Goal: Task Accomplishment & Management: Manage account settings

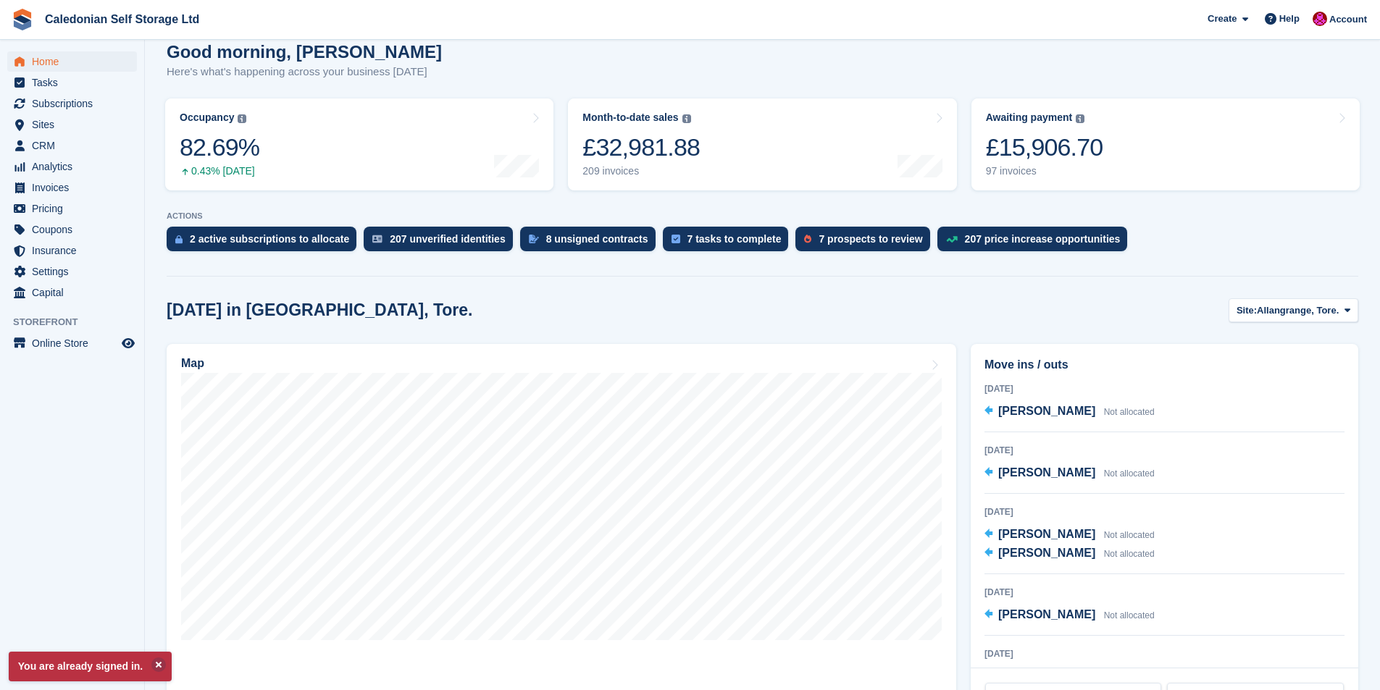
scroll to position [217, 0]
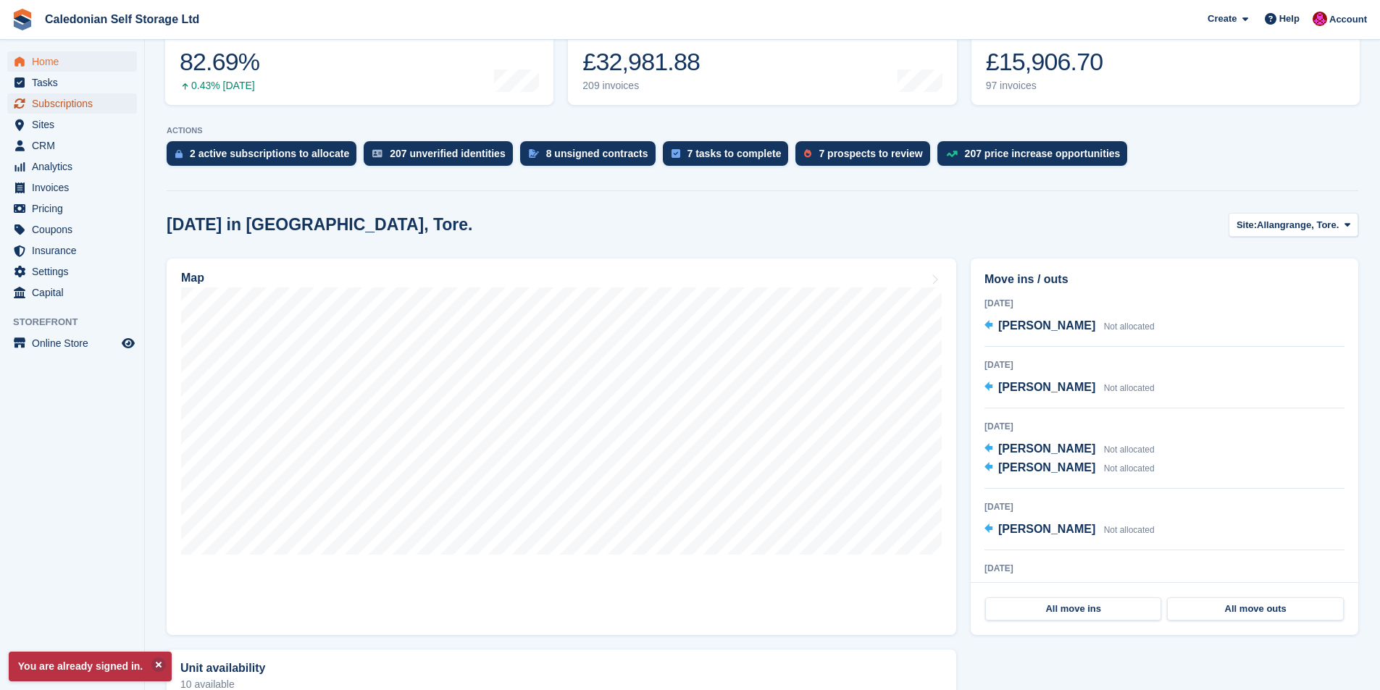
click at [72, 100] on span "Subscriptions" at bounding box center [75, 103] width 87 height 20
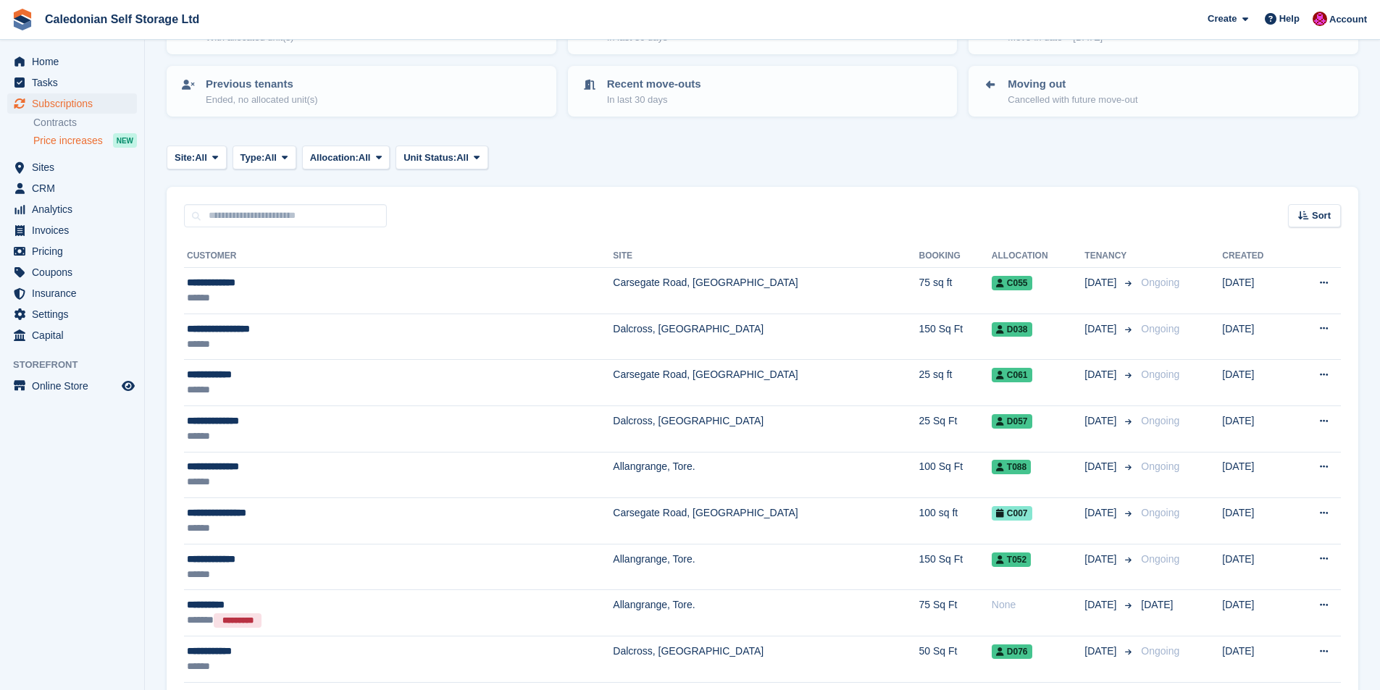
scroll to position [145, 0]
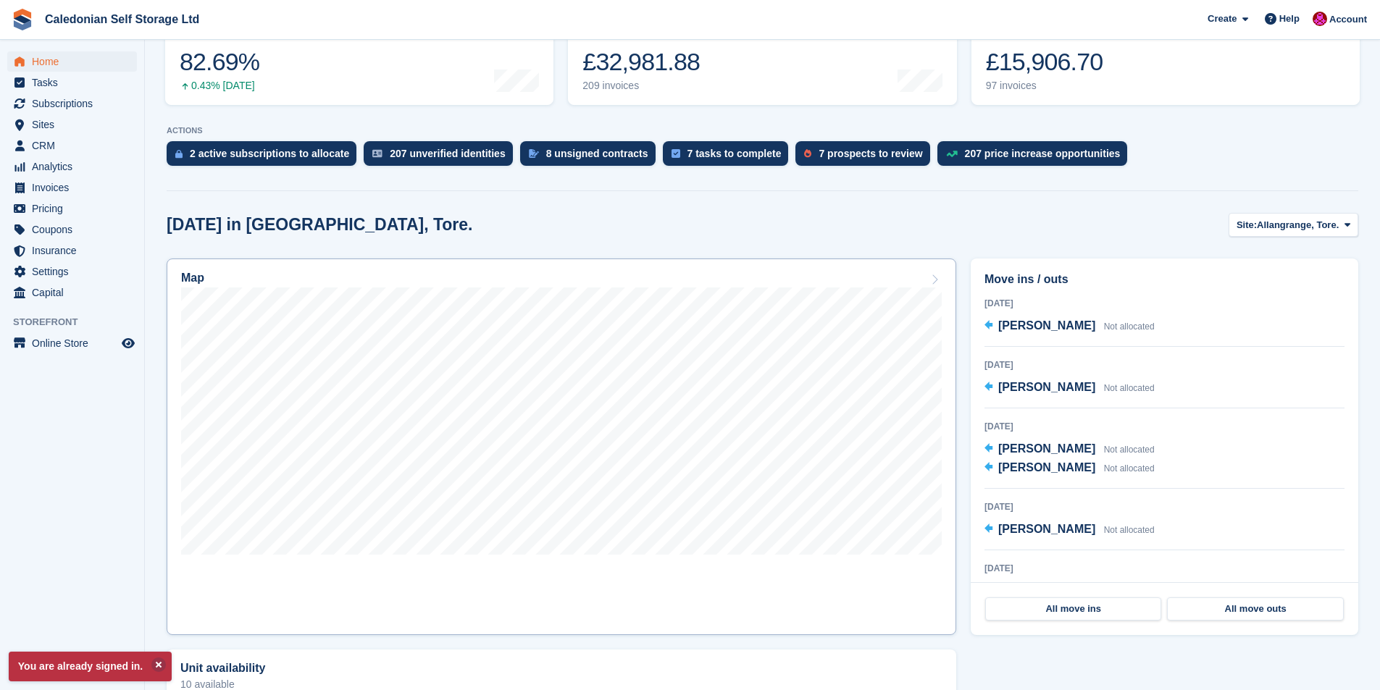
scroll to position [217, 0]
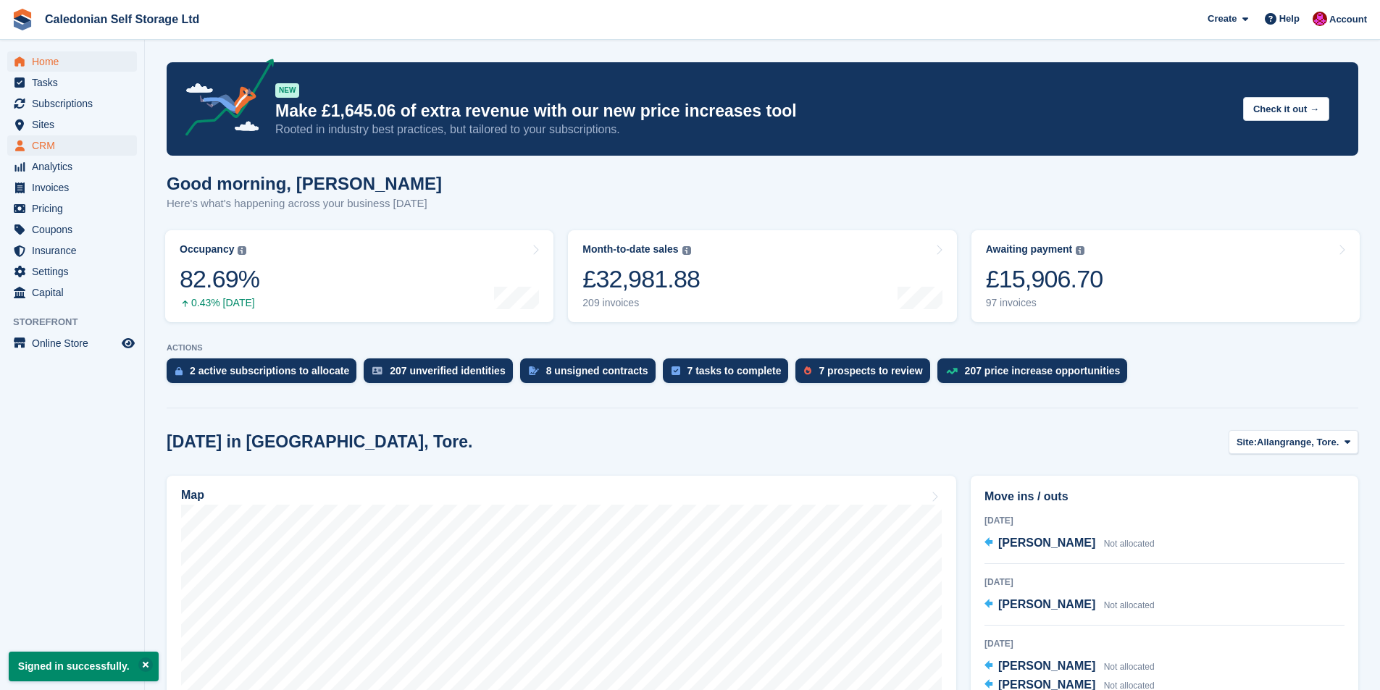
scroll to position [217, 0]
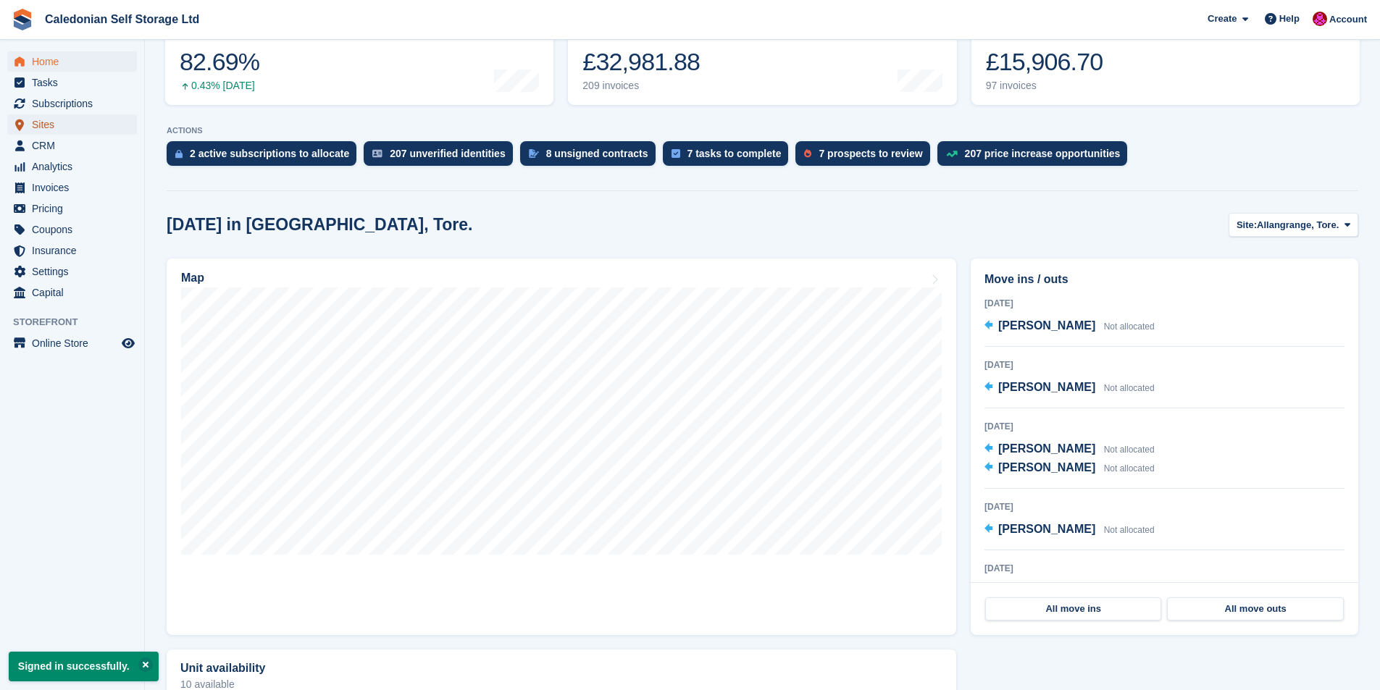
click at [51, 126] on span "Sites" at bounding box center [75, 124] width 87 height 20
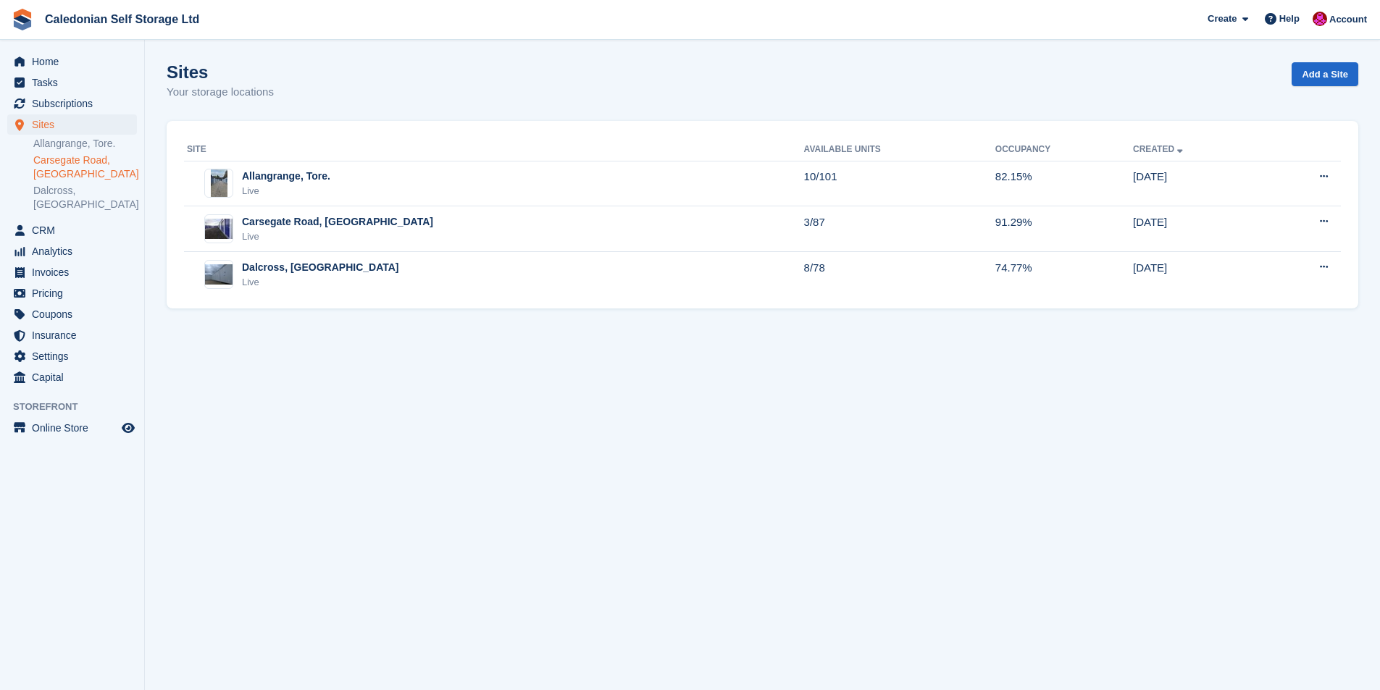
click at [93, 164] on link "Carsegate Road, [GEOGRAPHIC_DATA]" at bounding box center [85, 168] width 104 height 28
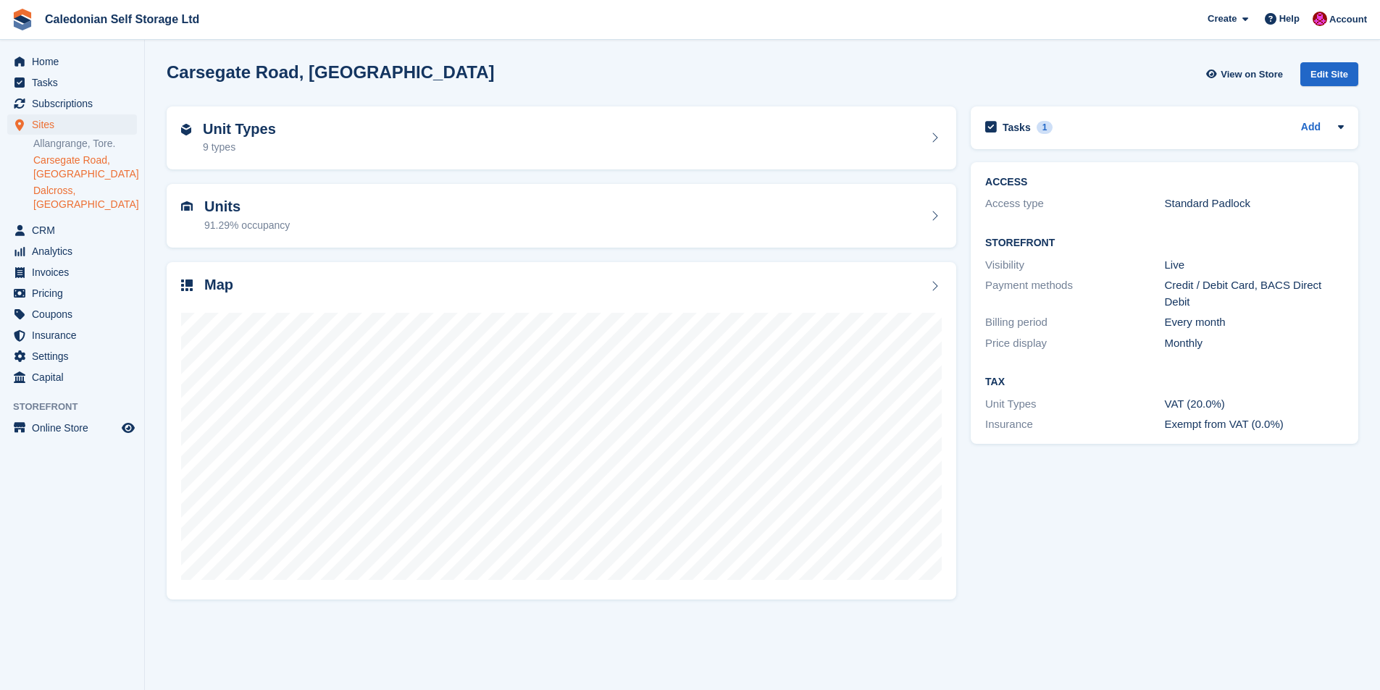
click at [53, 190] on link "Dalcross, [GEOGRAPHIC_DATA]" at bounding box center [85, 198] width 104 height 28
click at [54, 159] on link "Carsegate Road, Inverness" at bounding box center [85, 168] width 104 height 28
click at [1018, 132] on h2 "Tasks" at bounding box center [1016, 127] width 28 height 13
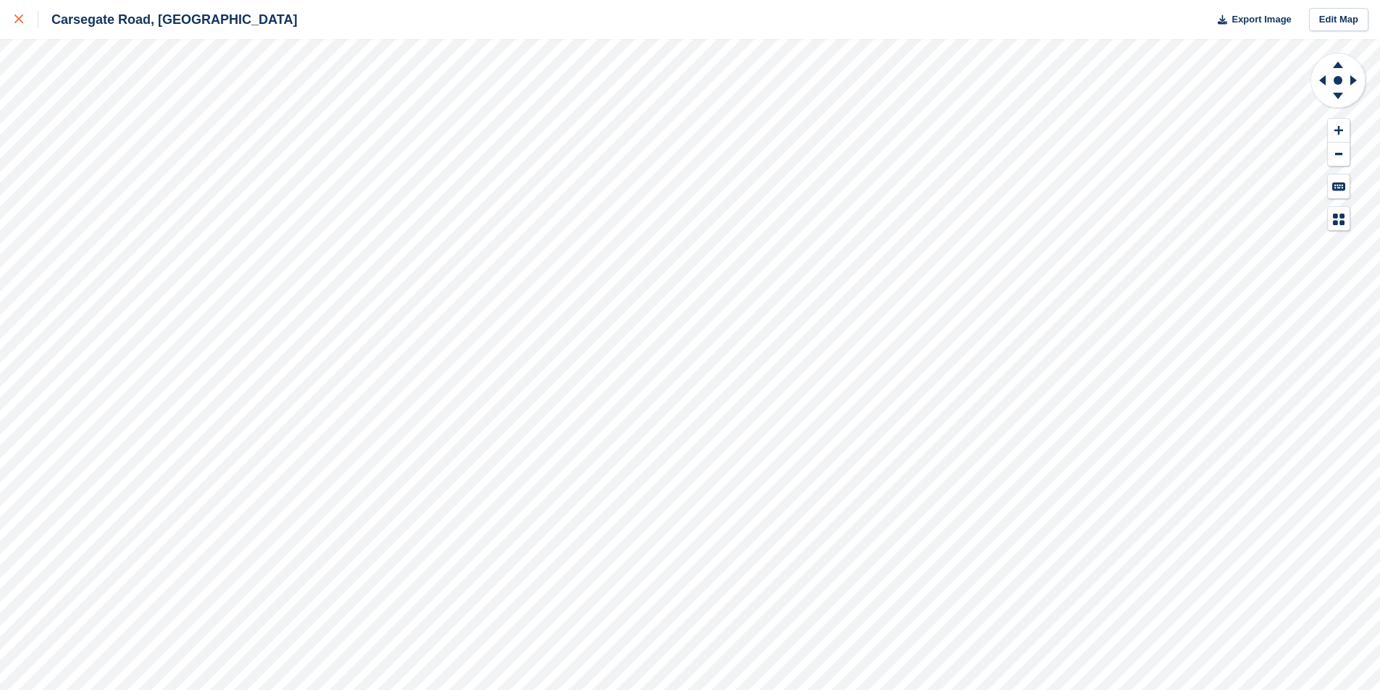
click at [21, 22] on icon at bounding box center [18, 18] width 9 height 9
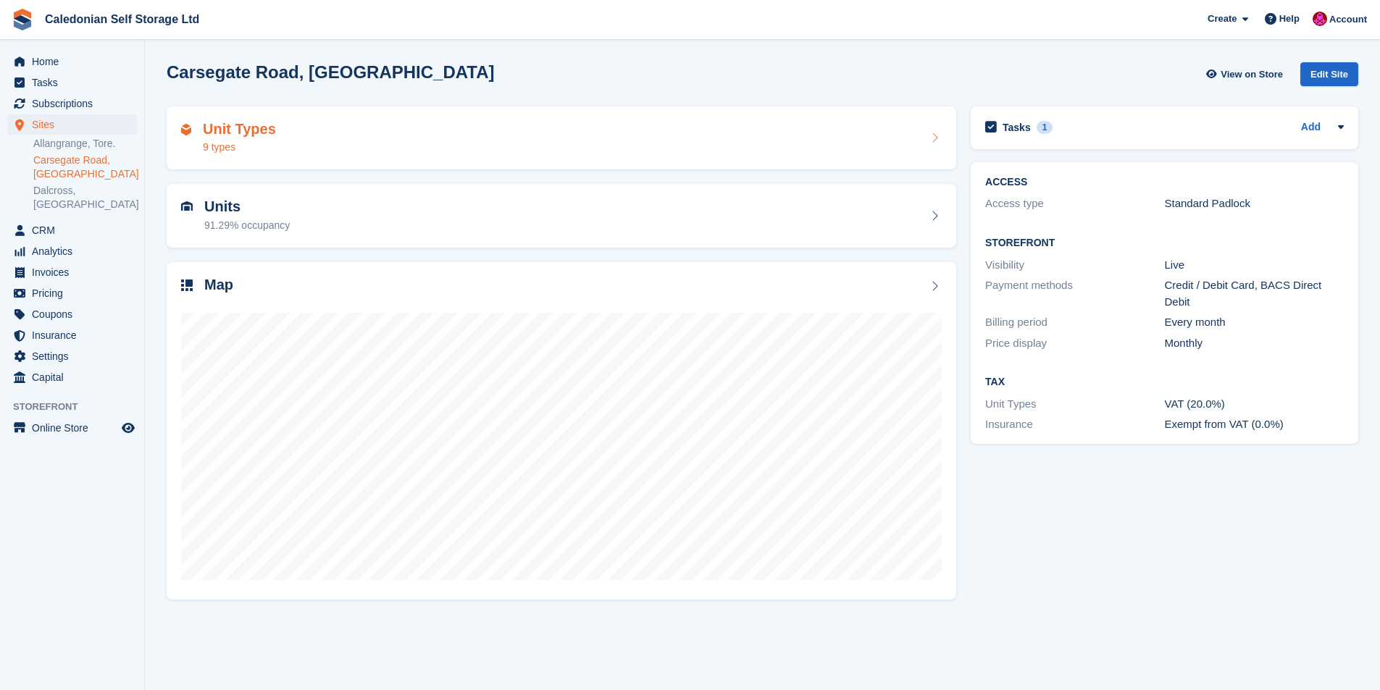
click at [236, 129] on h2 "Unit Types" at bounding box center [239, 129] width 73 height 17
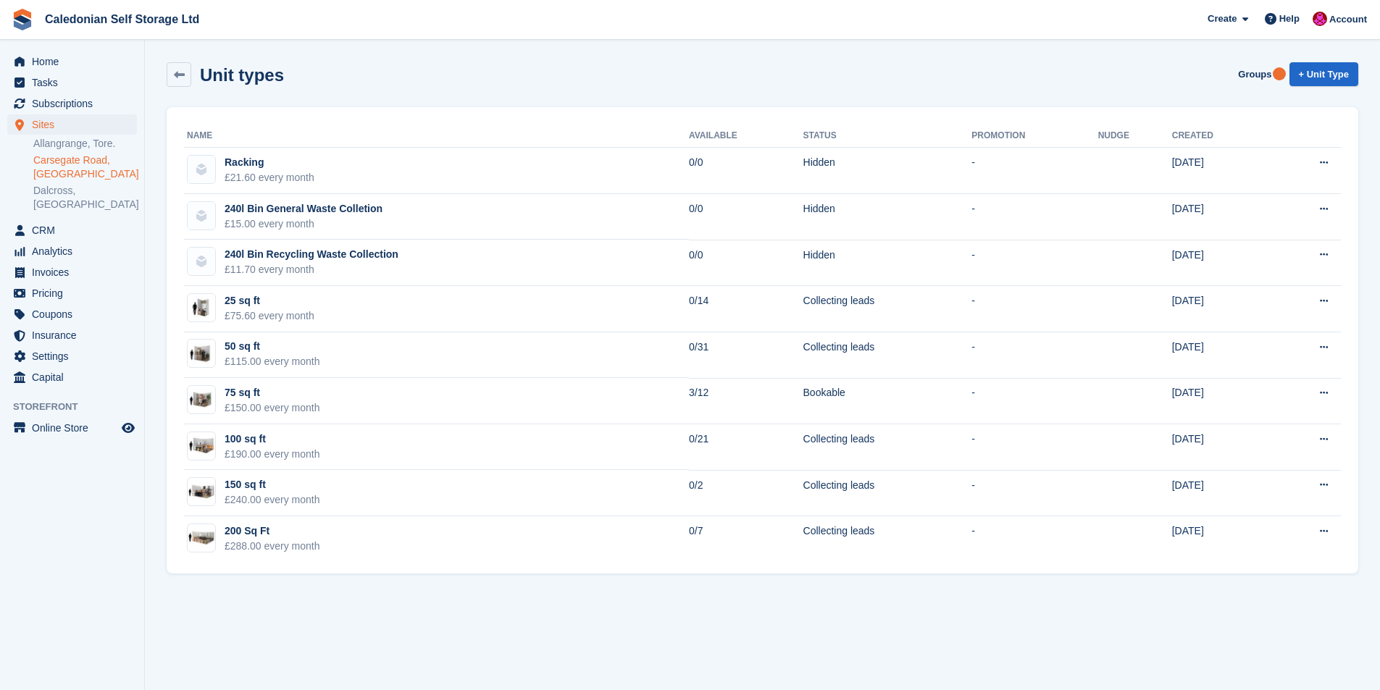
click at [71, 161] on link "Carsegate Road, [GEOGRAPHIC_DATA]" at bounding box center [85, 168] width 104 height 28
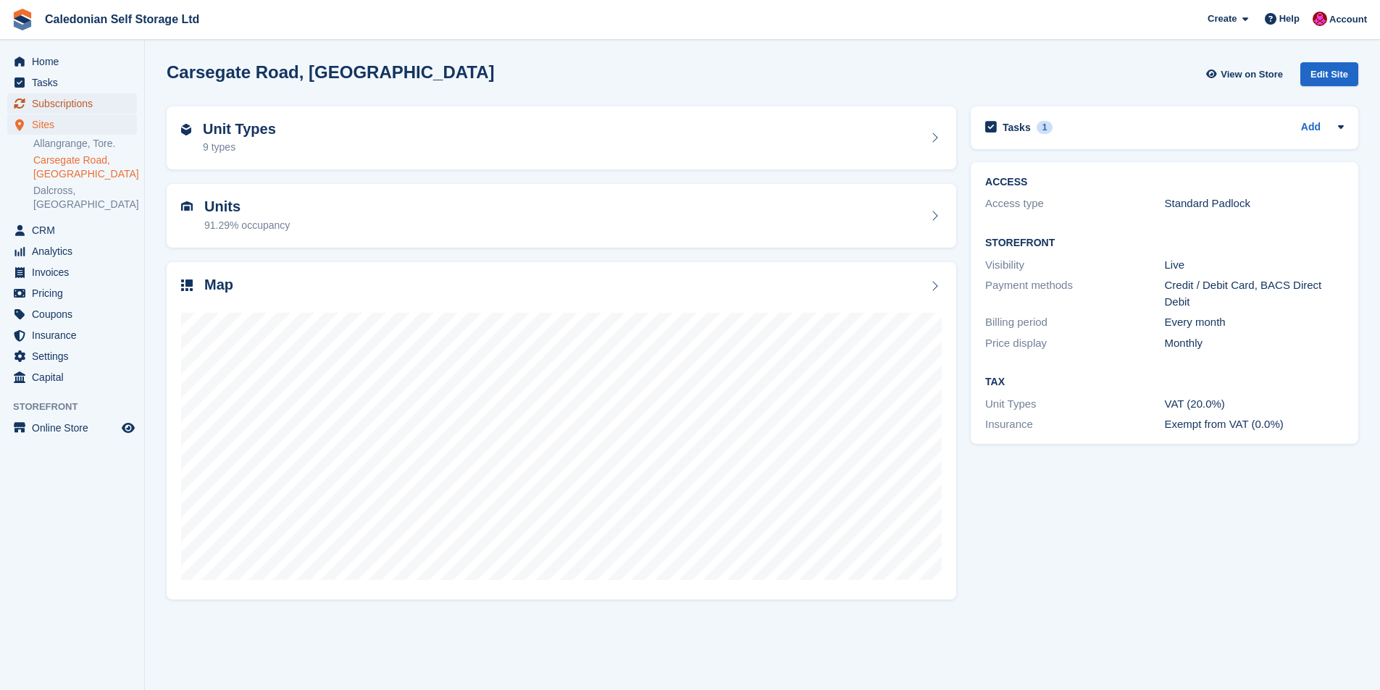
click at [54, 102] on span "Subscriptions" at bounding box center [75, 103] width 87 height 20
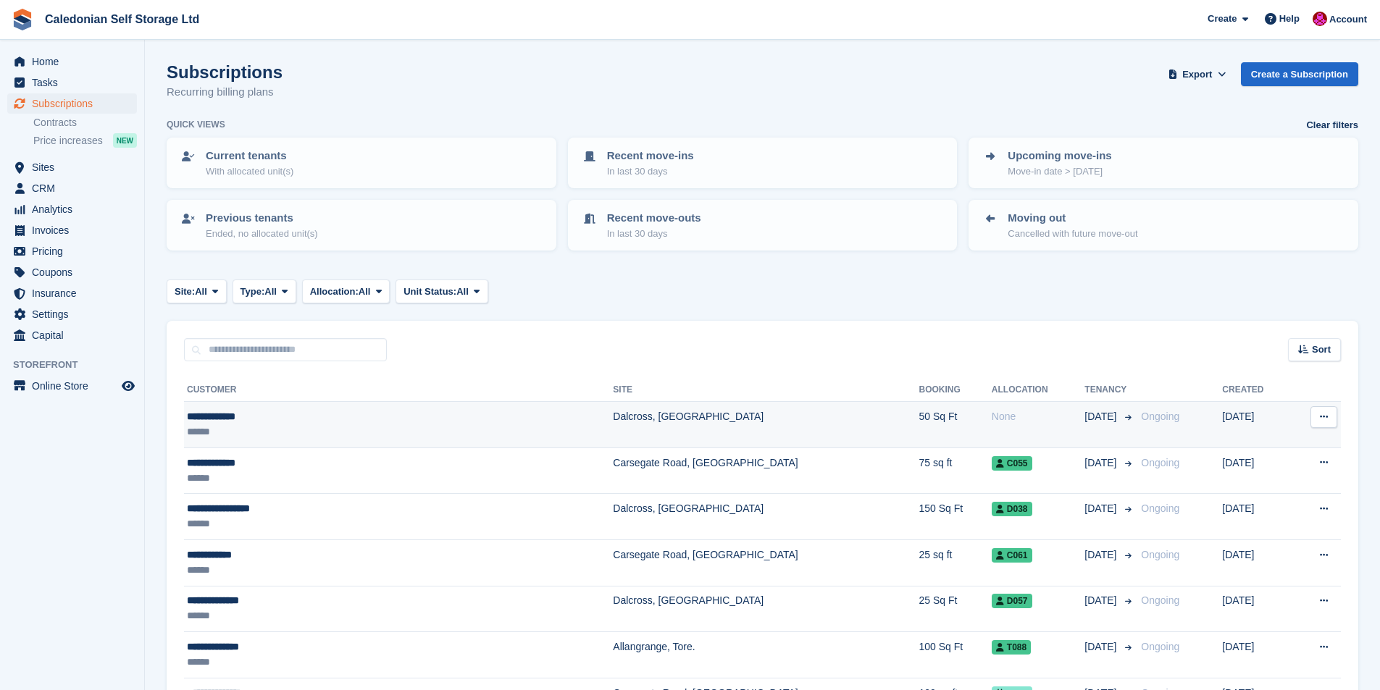
click at [230, 419] on div "**********" at bounding box center [315, 416] width 256 height 15
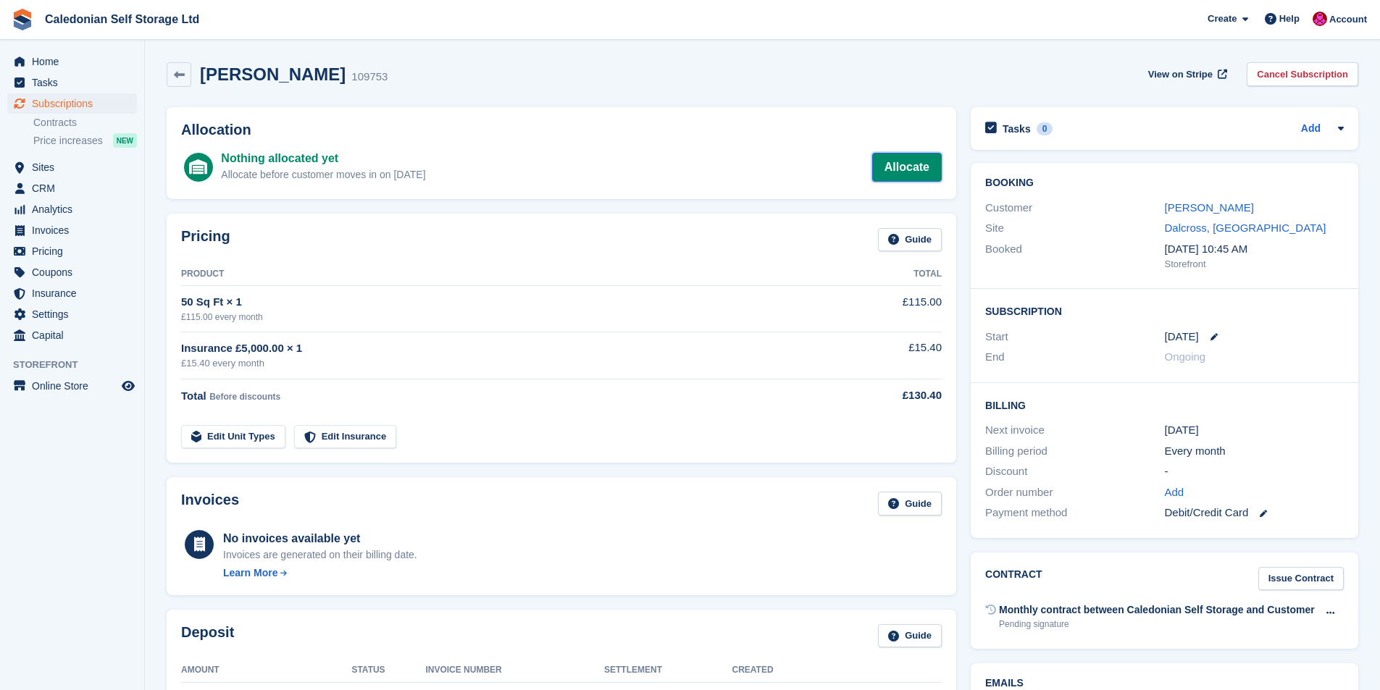
click at [912, 162] on link "Allocate" at bounding box center [907, 167] width 70 height 29
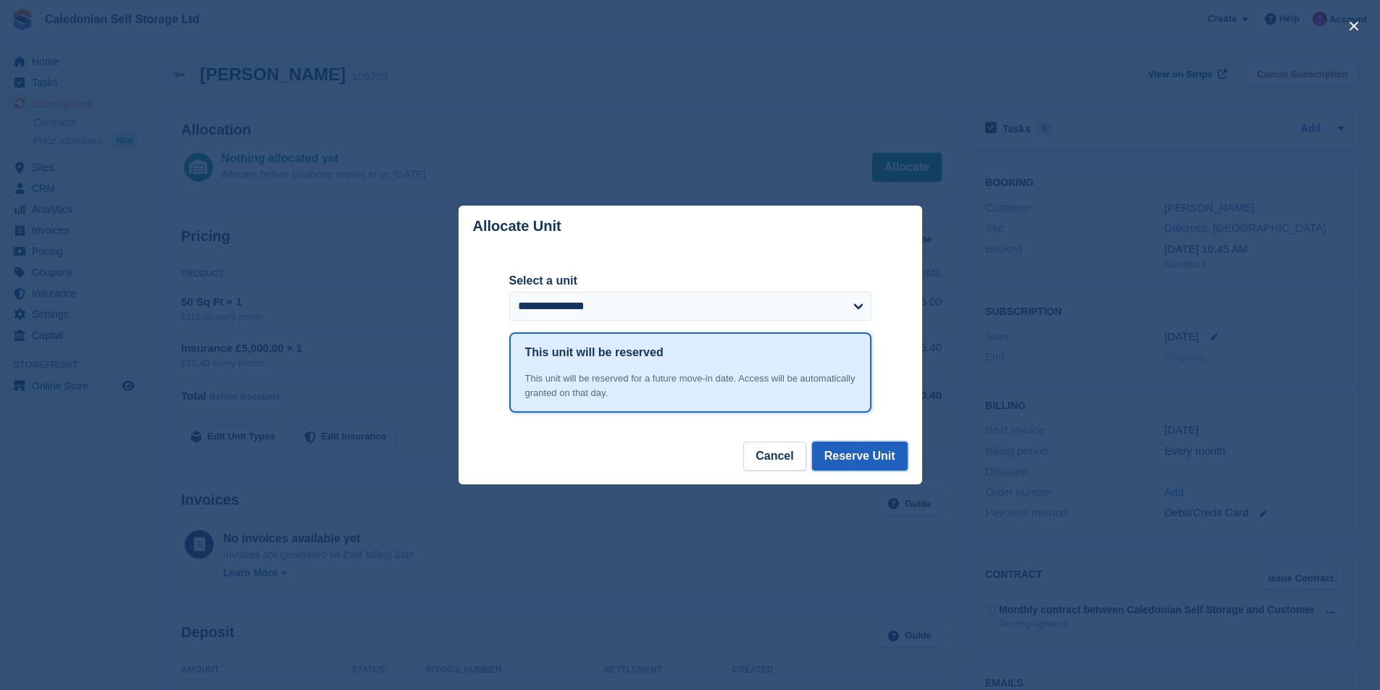
click at [866, 456] on button "Reserve Unit" at bounding box center [860, 456] width 96 height 29
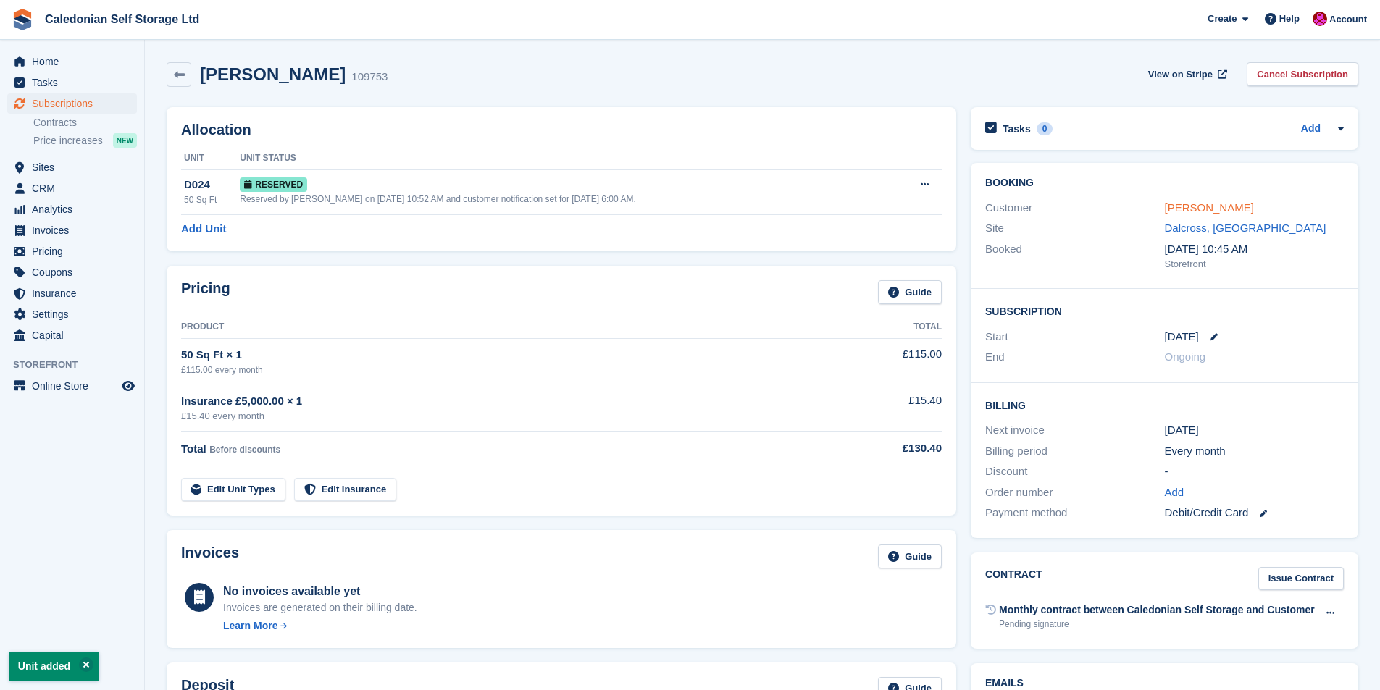
click at [1229, 203] on link "Sheena Mackay" at bounding box center [1209, 207] width 89 height 12
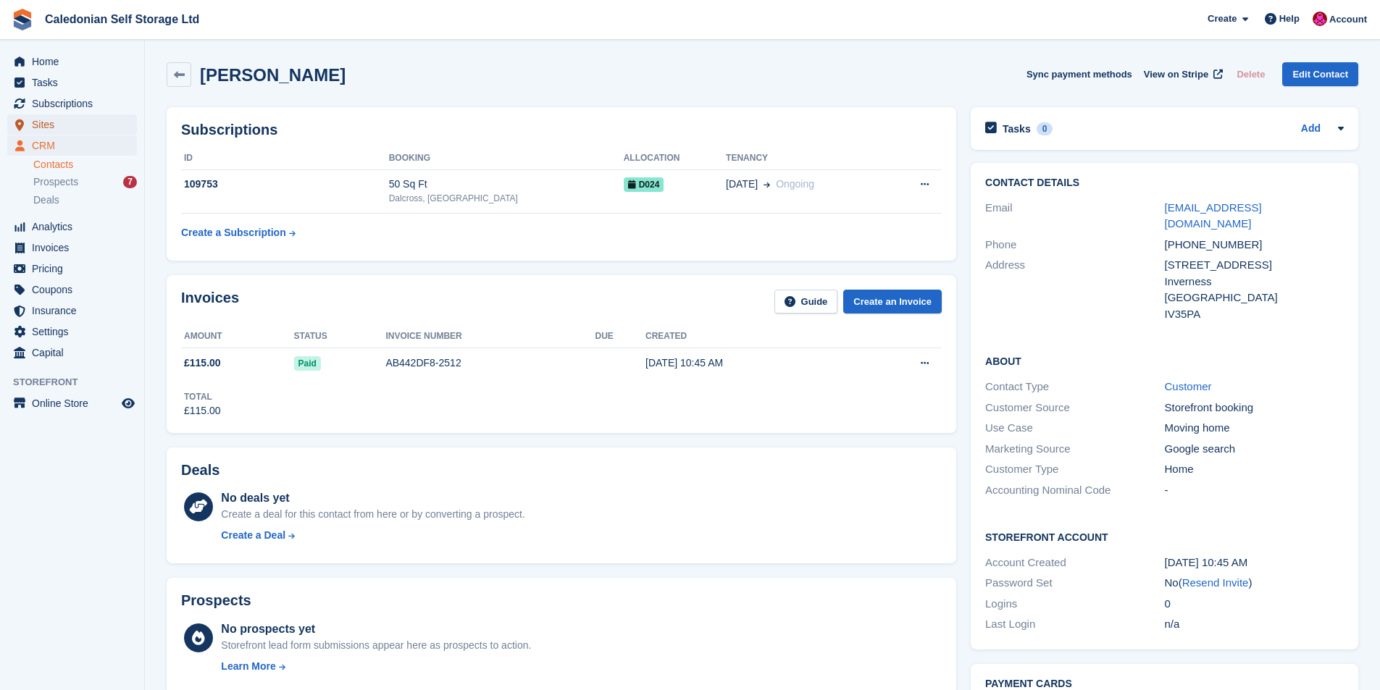
click at [47, 123] on span "Sites" at bounding box center [75, 124] width 87 height 20
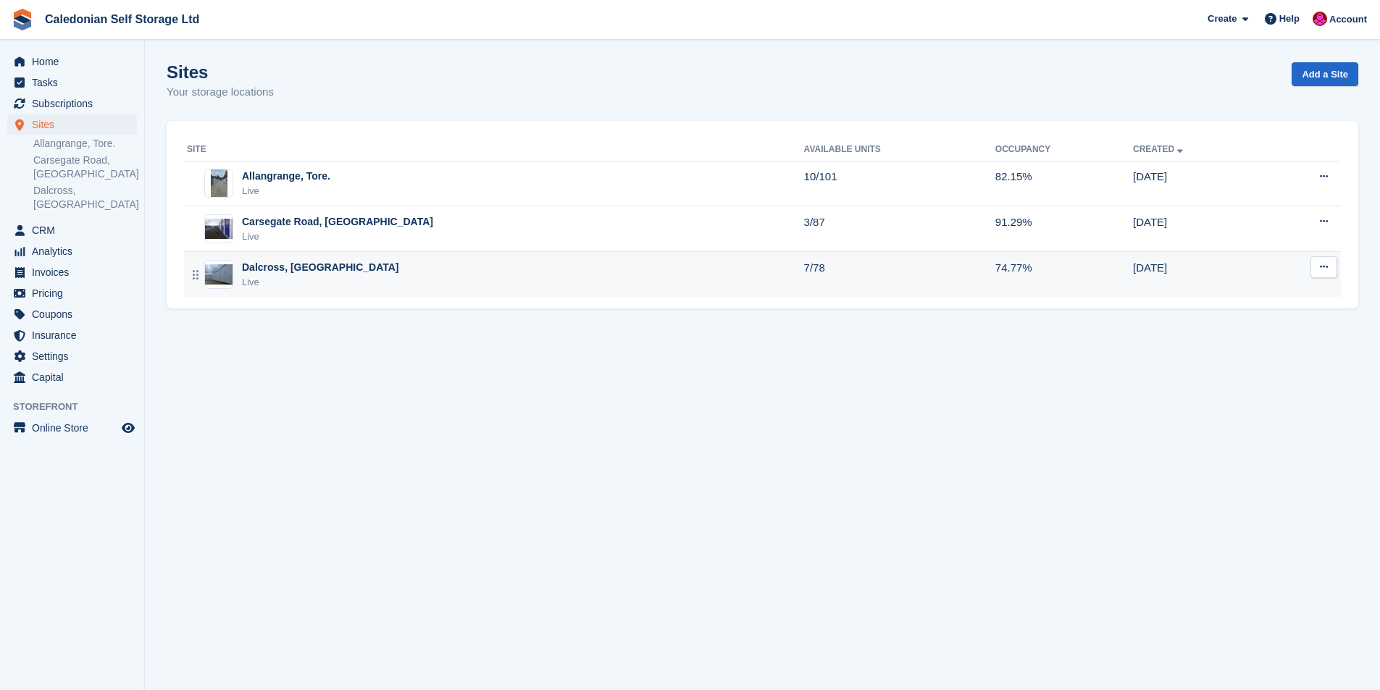
click at [250, 263] on div "Dalcross, [GEOGRAPHIC_DATA]" at bounding box center [320, 267] width 157 height 15
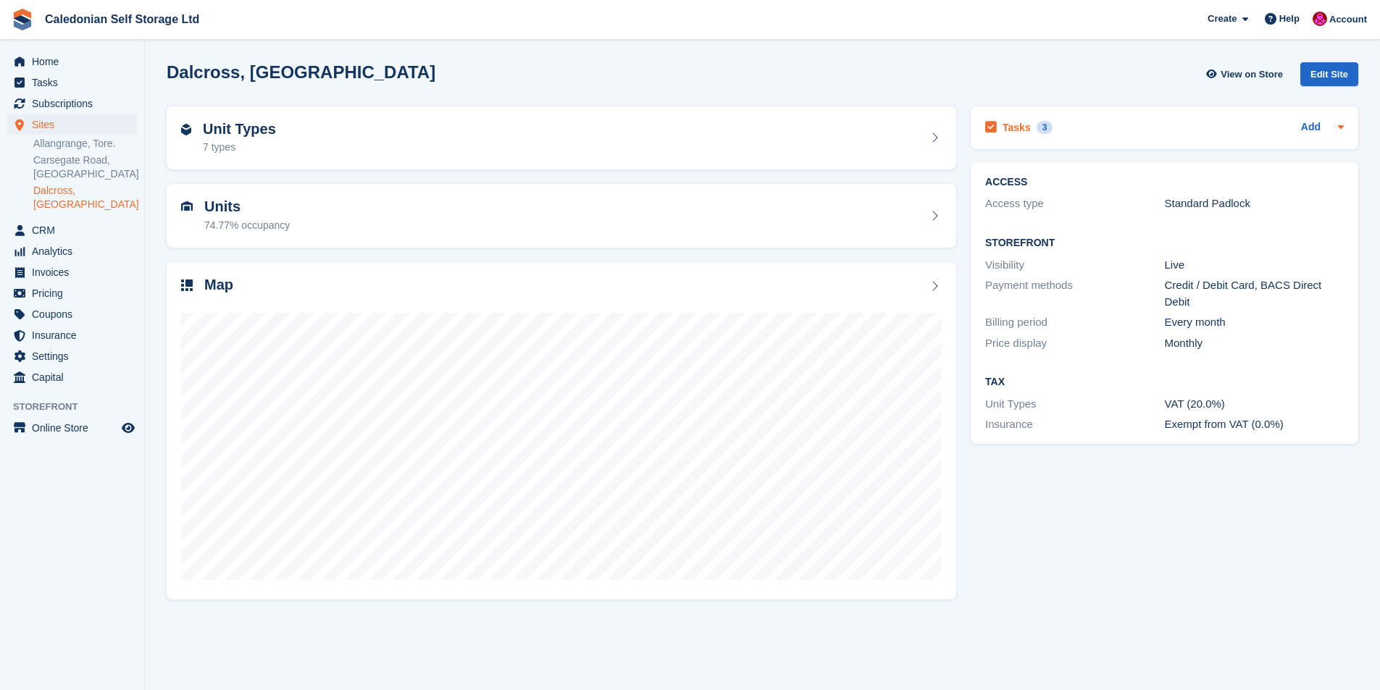
click at [1006, 127] on h2 "Tasks" at bounding box center [1016, 127] width 28 height 13
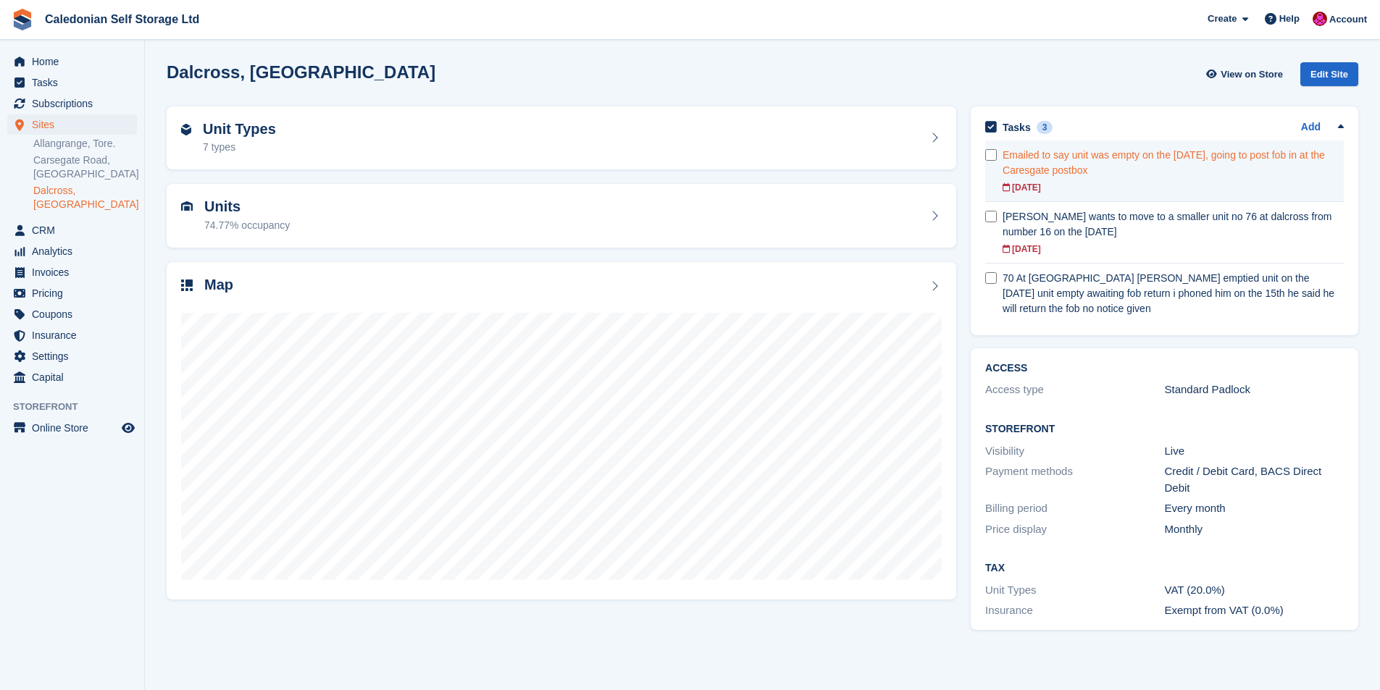
click at [1066, 153] on div "Emailed to say unit was empty on the [DATE], going to post fob in at the Caresg…" at bounding box center [1172, 163] width 341 height 30
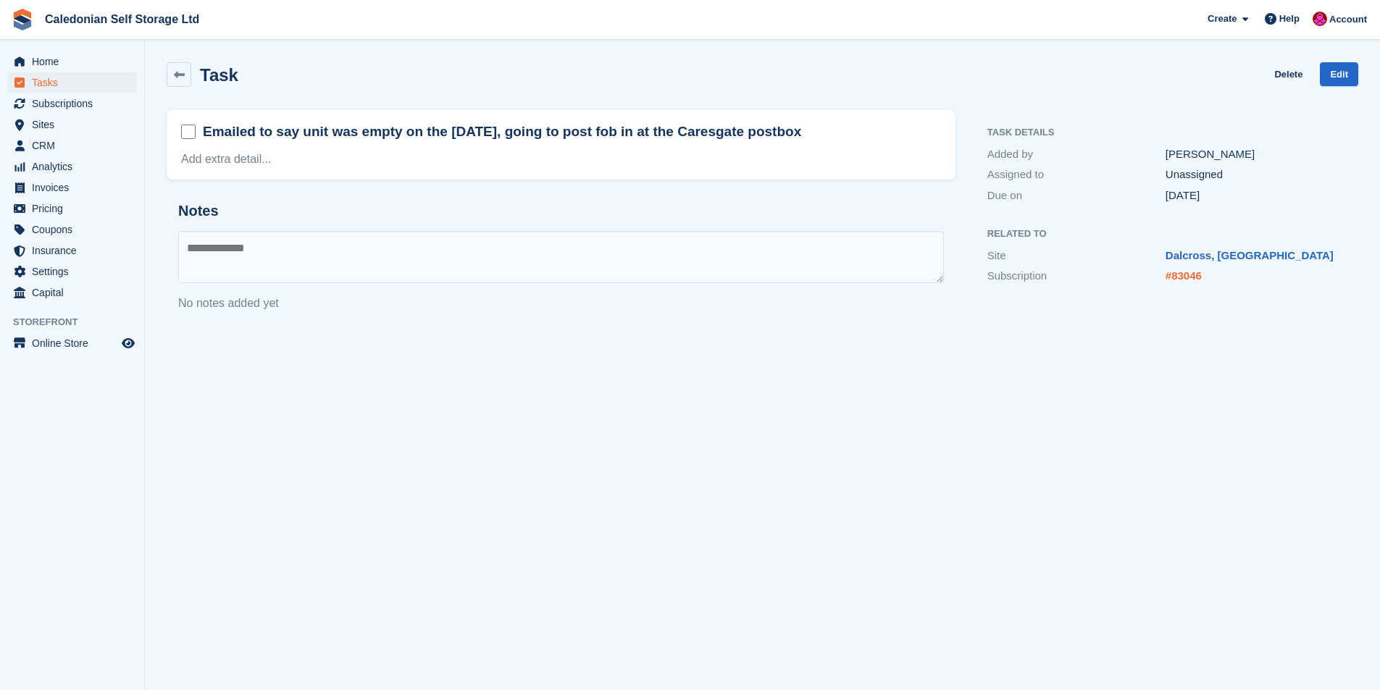
click at [1196, 275] on link "#83046" at bounding box center [1183, 275] width 36 height 12
